Goal: Task Accomplishment & Management: Manage account settings

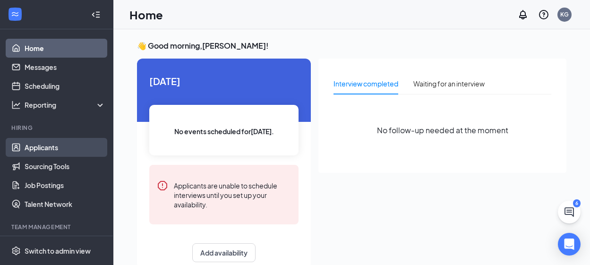
click at [60, 145] on link "Applicants" at bounding box center [65, 147] width 81 height 19
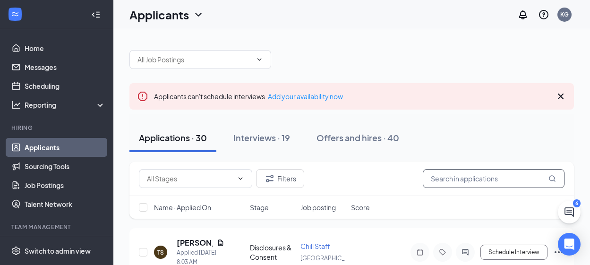
click at [476, 177] on input "text" at bounding box center [494, 178] width 142 height 19
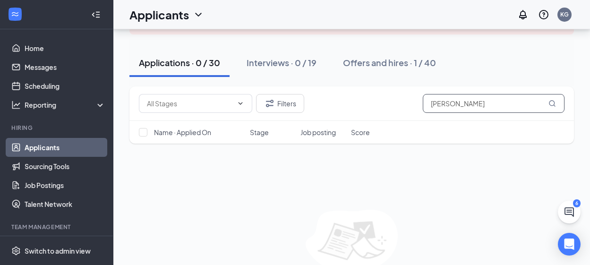
scroll to position [94, 0]
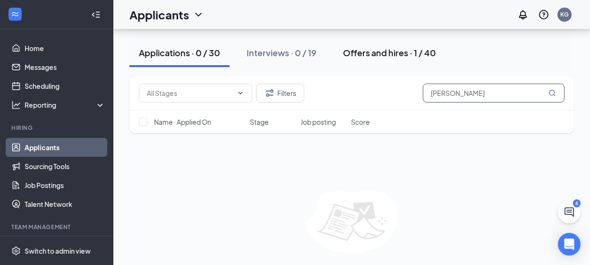
type input "[PERSON_NAME]"
click at [377, 56] on div "Offers and hires · 1 / 40" at bounding box center [389, 53] width 93 height 12
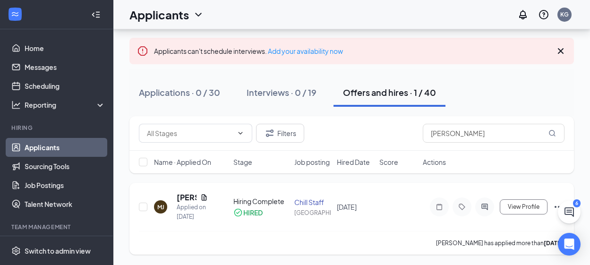
scroll to position [46, 0]
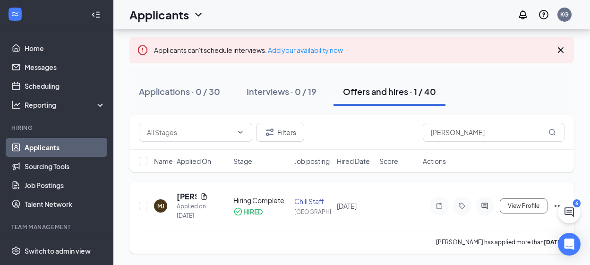
click at [555, 206] on icon "Ellipses" at bounding box center [558, 206] width 9 height 2
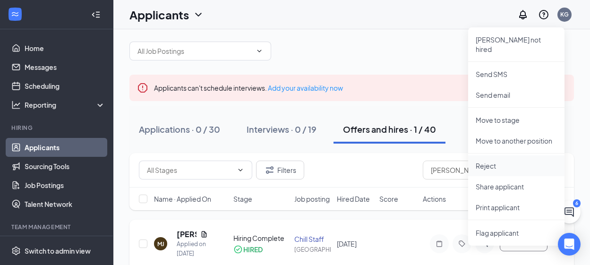
scroll to position [0, 0]
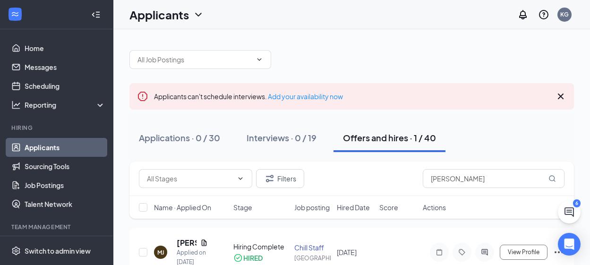
click at [432, 69] on div "Applicants can't schedule interviews. Add your availability now Applications · …" at bounding box center [351, 170] width 444 height 259
